Goal: Task Accomplishment & Management: Manage account settings

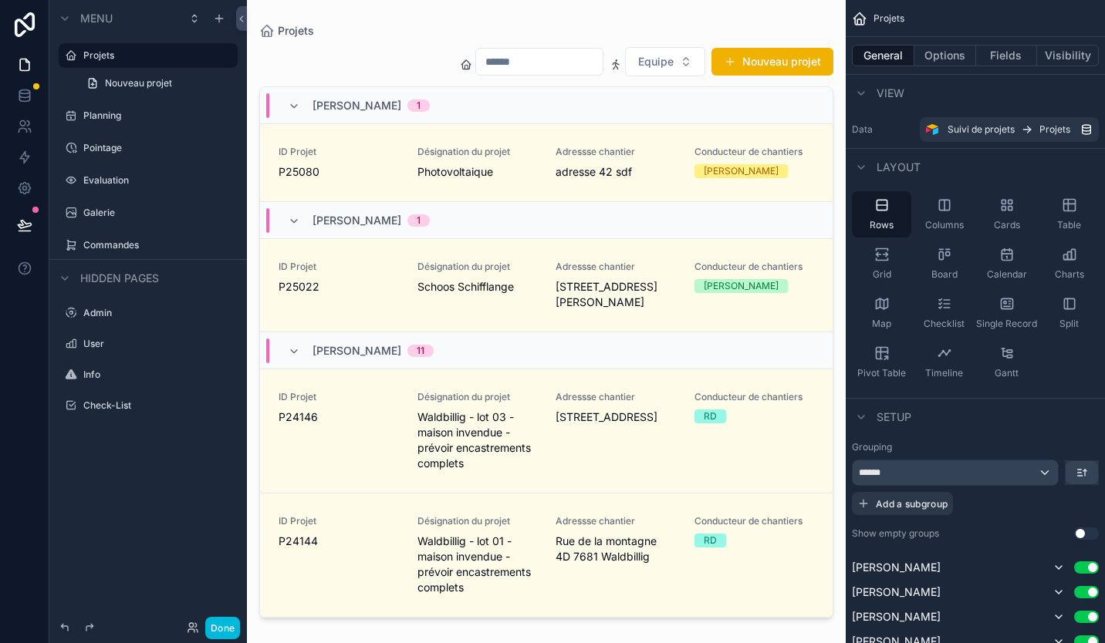
click at [540, 181] on div "scrollable content" at bounding box center [546, 312] width 599 height 625
click at [187, 625] on icon at bounding box center [193, 628] width 12 height 12
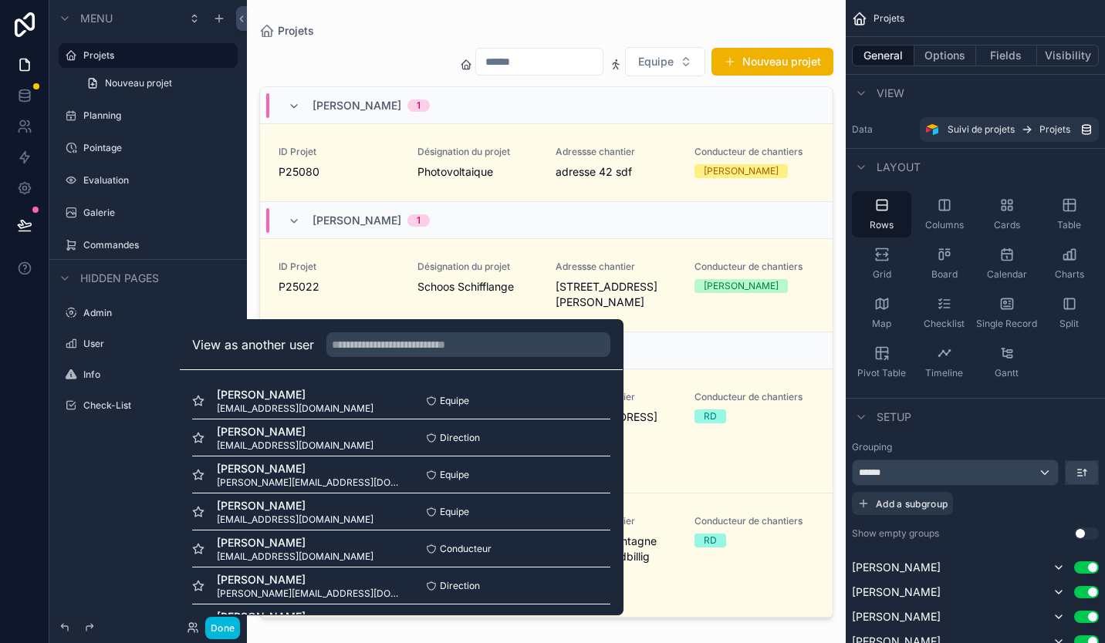
click at [548, 525] on div "Gauthier Arnould [EMAIL_ADDRESS][DOMAIN_NAME] Equipe Select" at bounding box center [401, 512] width 418 height 37
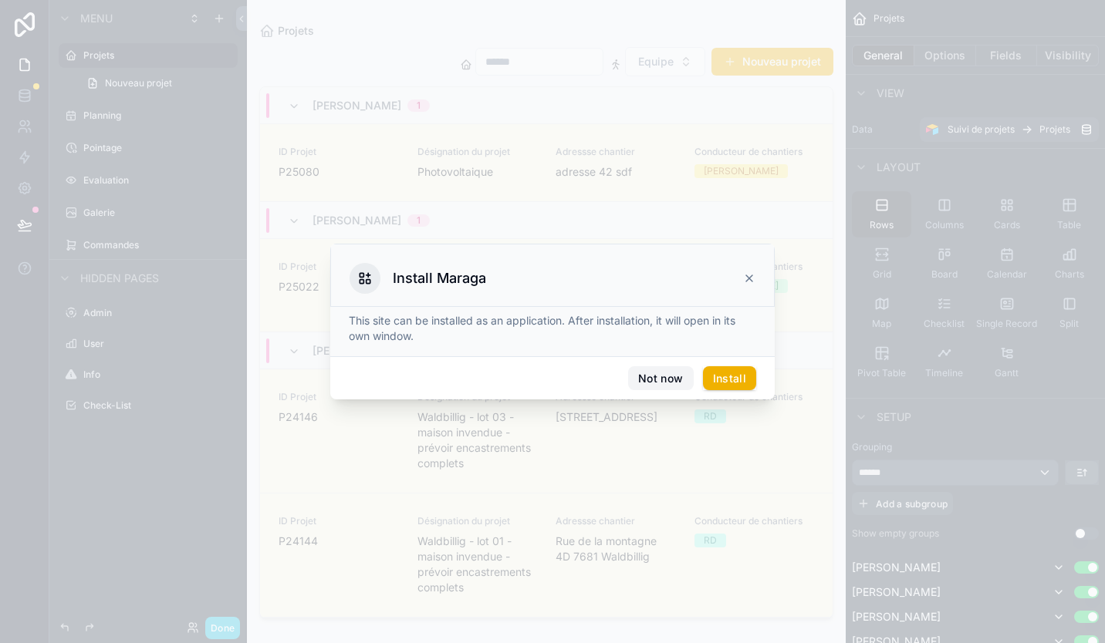
click at [670, 376] on button "Not now" at bounding box center [660, 378] width 65 height 25
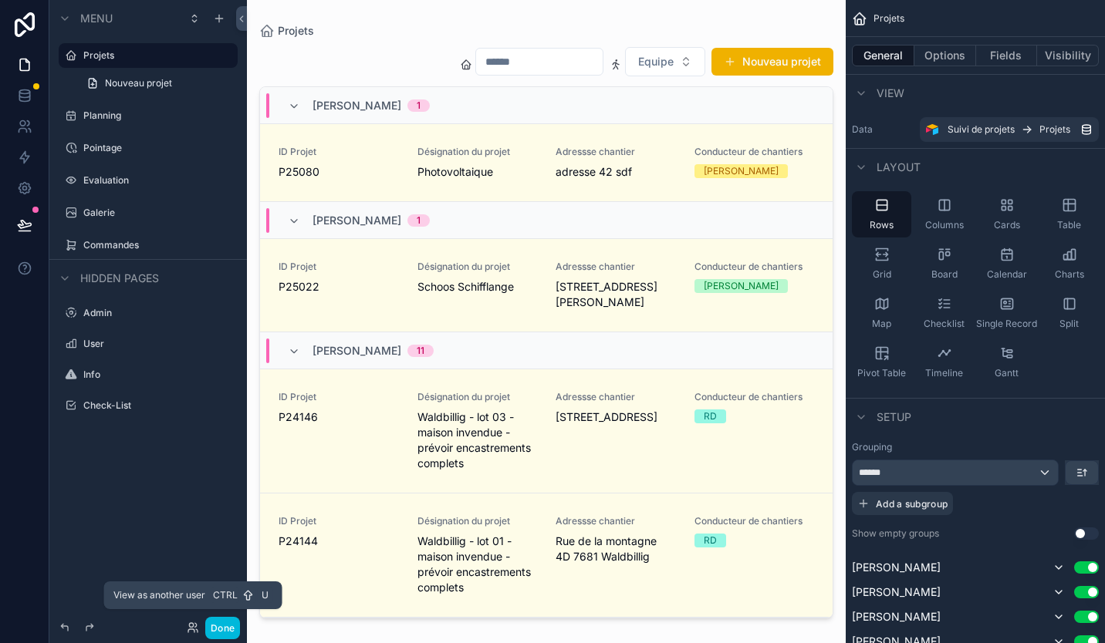
click at [189, 626] on icon at bounding box center [193, 628] width 12 height 12
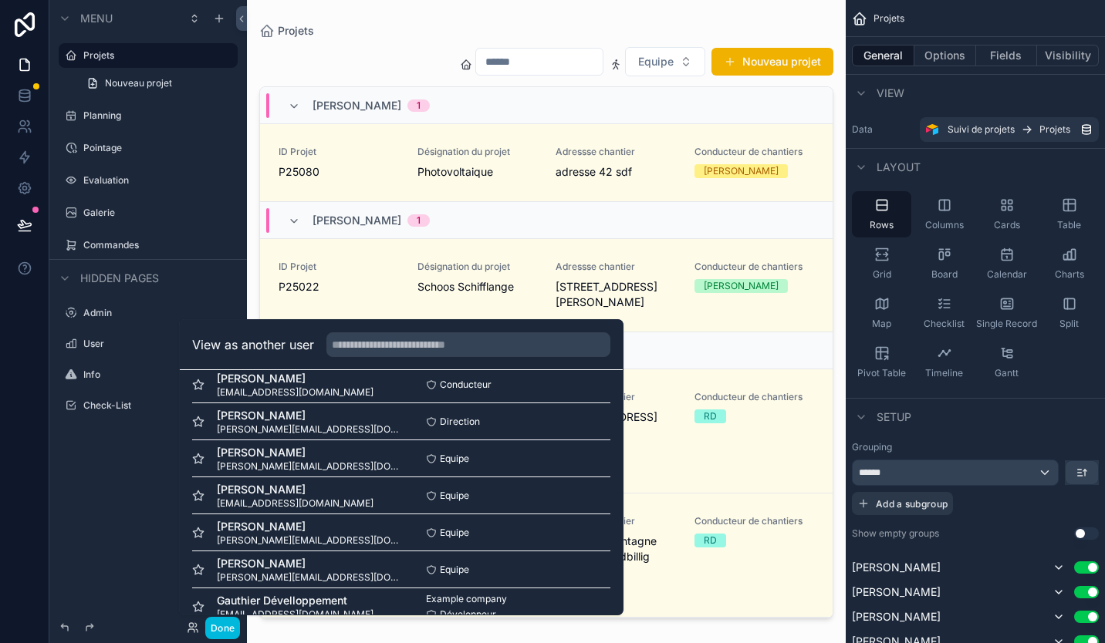
scroll to position [187, 0]
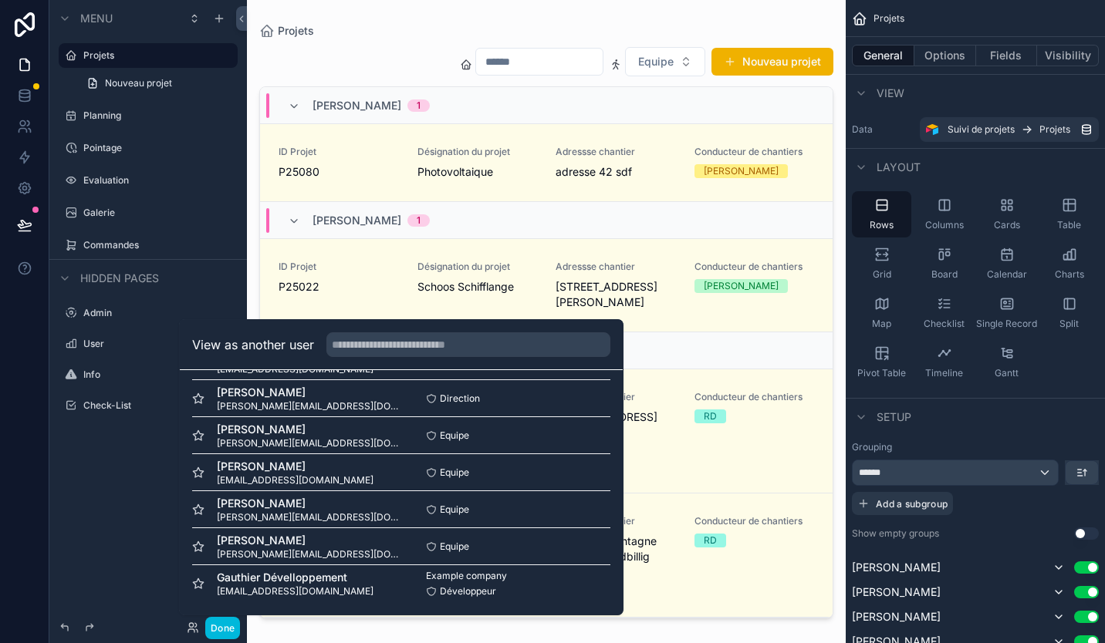
click at [524, 537] on div "Pavone Thomas [EMAIL_ADDRESS][DOMAIN_NAME] Equipe Select" at bounding box center [401, 546] width 418 height 37
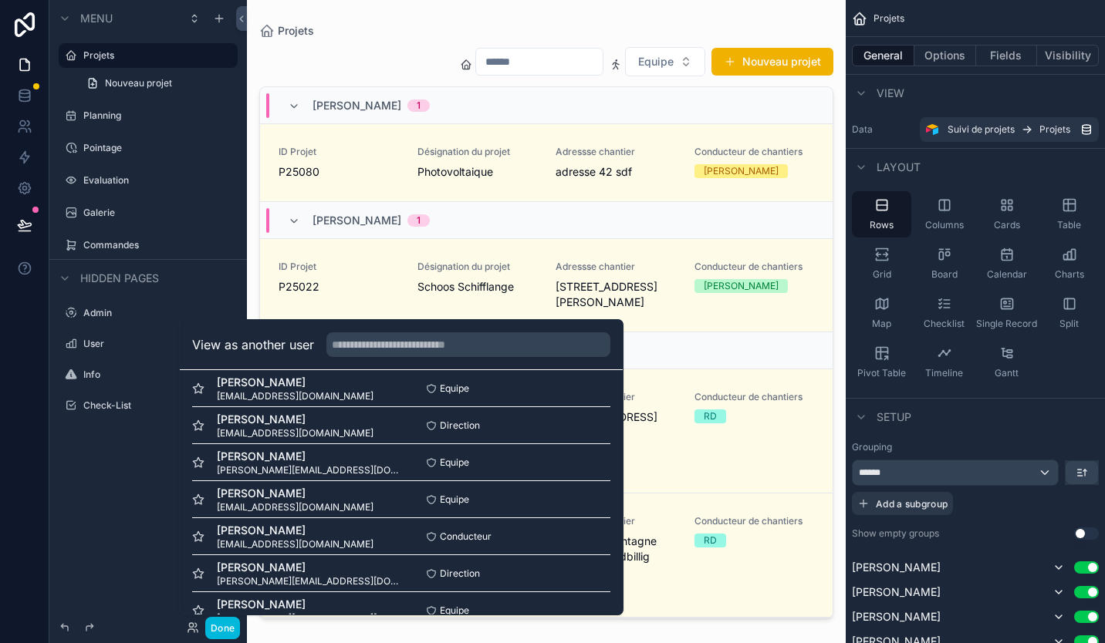
scroll to position [0, 0]
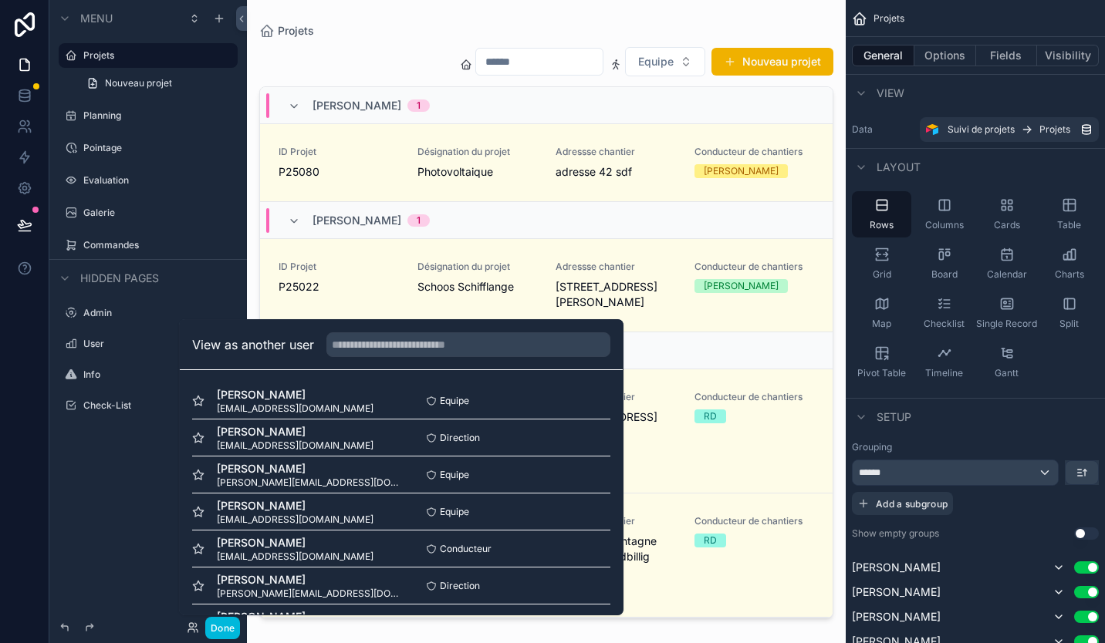
click at [1068, 379] on div "Rows Columns Cards Table Grid Board Calendar Charts Map Checklist Single Record…" at bounding box center [974, 288] width 259 height 207
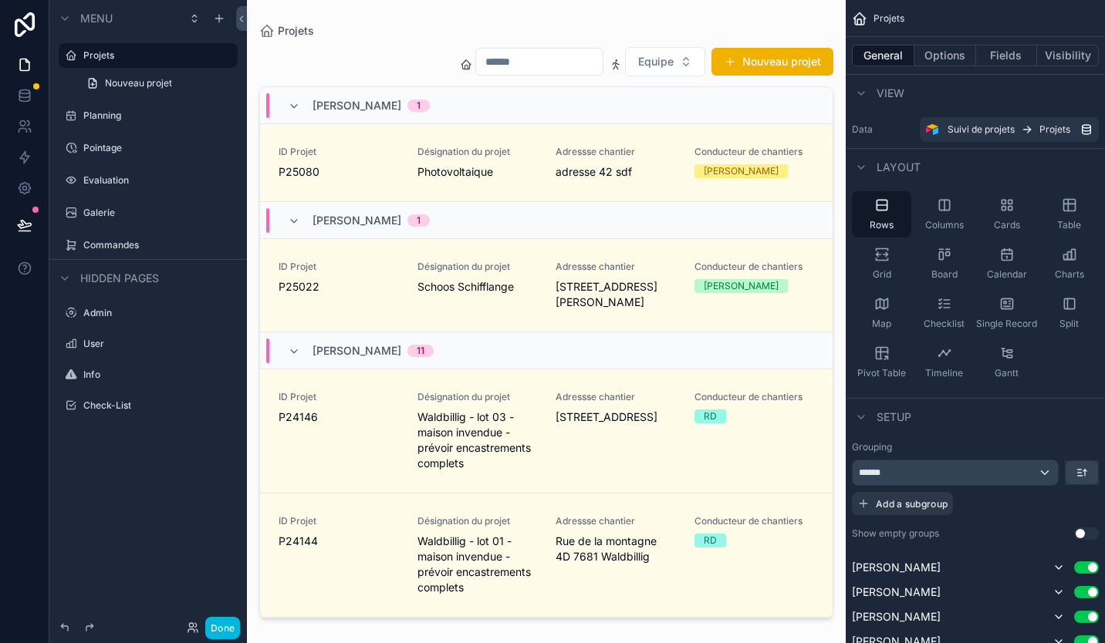
click at [705, 147] on span "Conducteur de chantiers" at bounding box center [754, 152] width 120 height 12
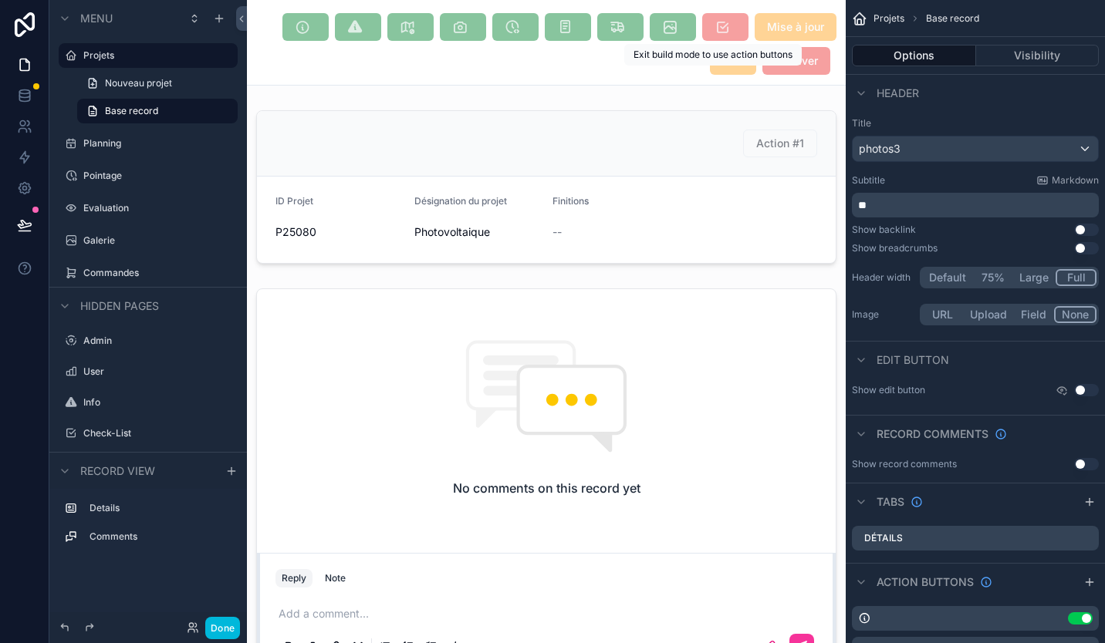
click at [720, 30] on span "scrollable content" at bounding box center [725, 27] width 46 height 28
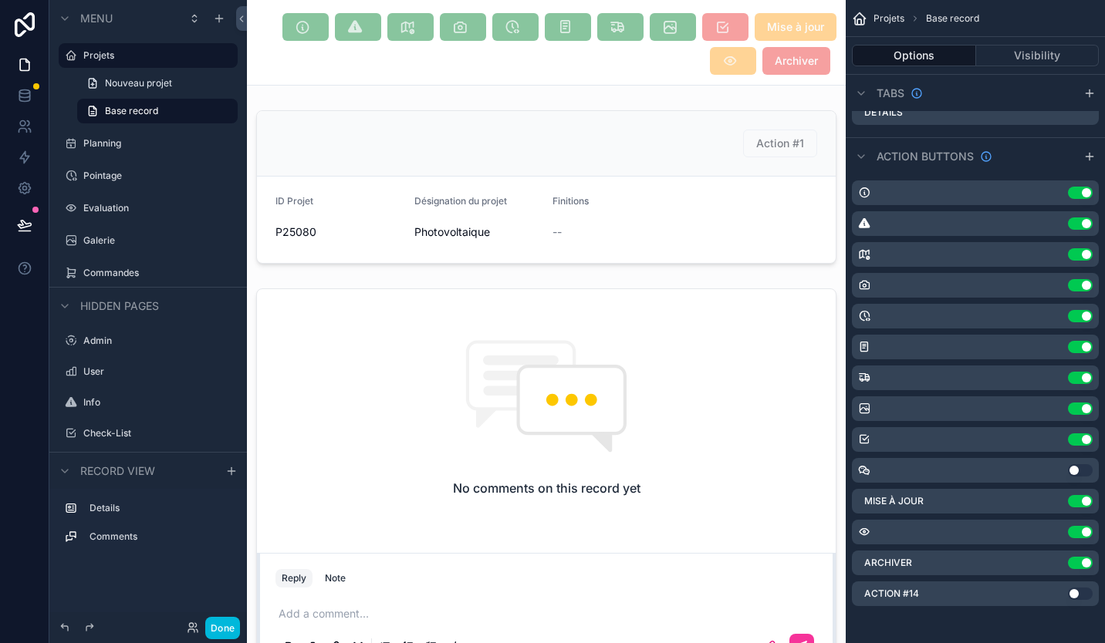
click at [1048, 570] on div "Archiver Use setting" at bounding box center [975, 563] width 247 height 25
click at [1078, 440] on button "Use setting" at bounding box center [1079, 439] width 25 height 12
click at [1053, 560] on div "Archiver Use setting" at bounding box center [975, 563] width 247 height 25
click at [1053, 559] on div "Archiver Use setting" at bounding box center [975, 563] width 247 height 25
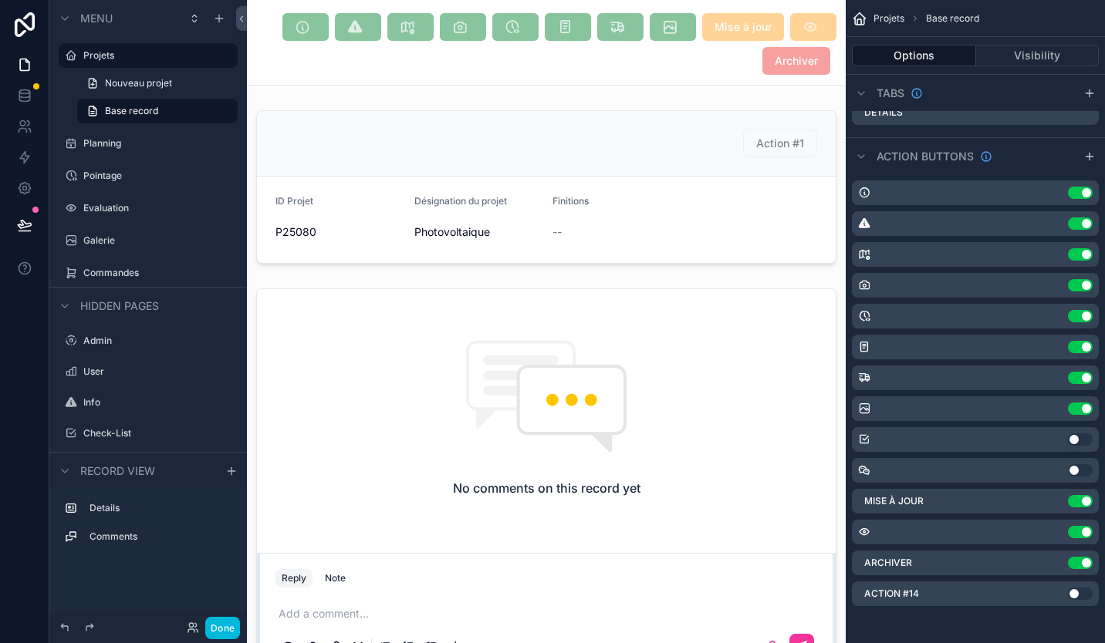
click at [1053, 559] on div "Archiver Use setting" at bounding box center [975, 563] width 247 height 25
click at [1053, 565] on div "Archiver Use setting" at bounding box center [975, 563] width 247 height 25
click at [1052, 565] on div "Archiver Use setting" at bounding box center [975, 563] width 247 height 25
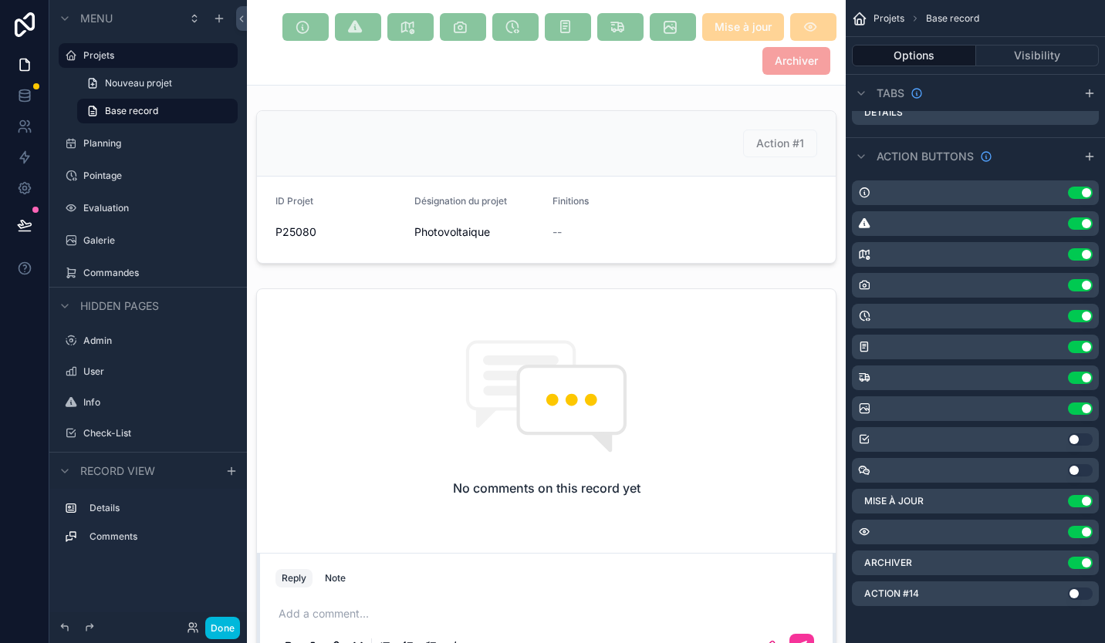
click at [984, 574] on div "Archiver Use setting" at bounding box center [975, 563] width 247 height 25
click at [24, 184] on icon at bounding box center [24, 187] width 15 height 15
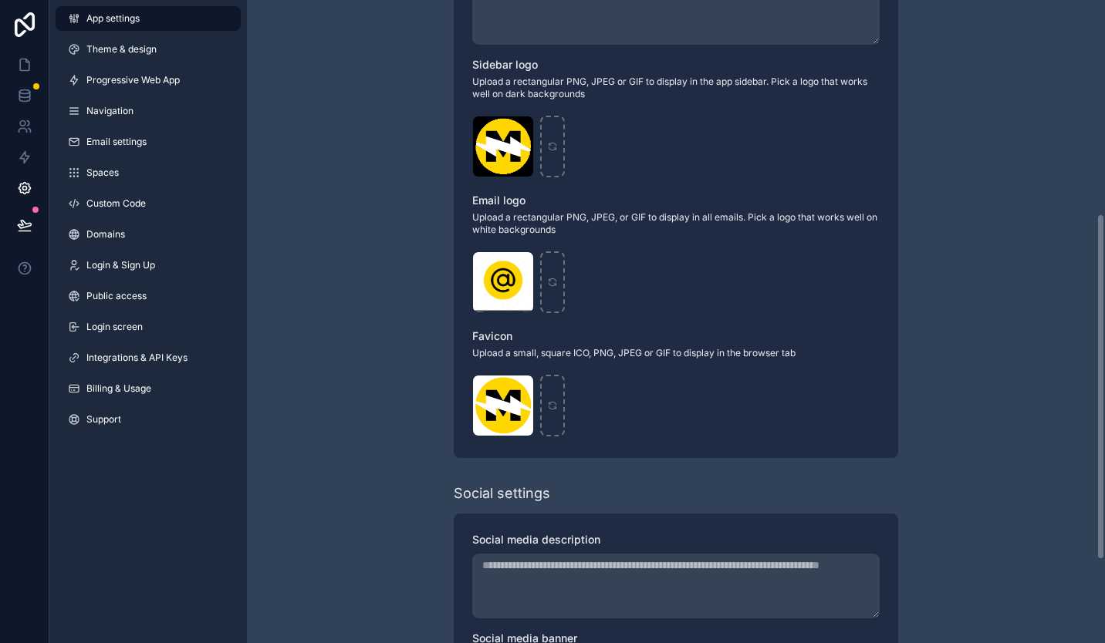
scroll to position [551, 0]
